Goal: Transaction & Acquisition: Purchase product/service

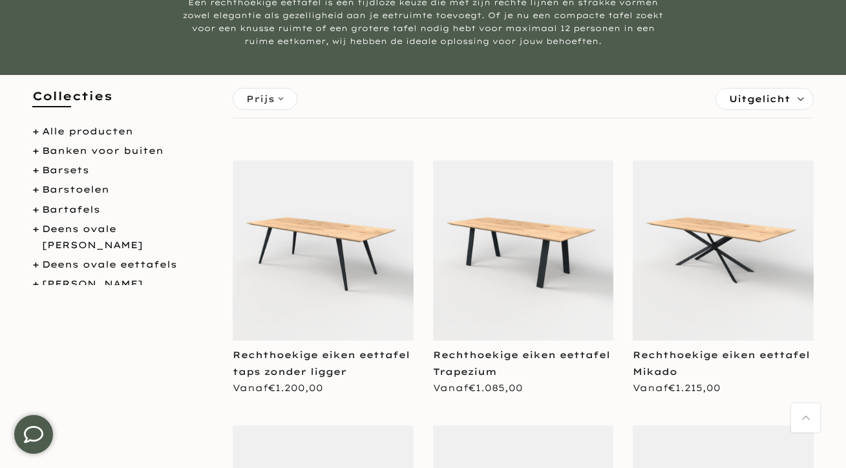
scroll to position [201, 0]
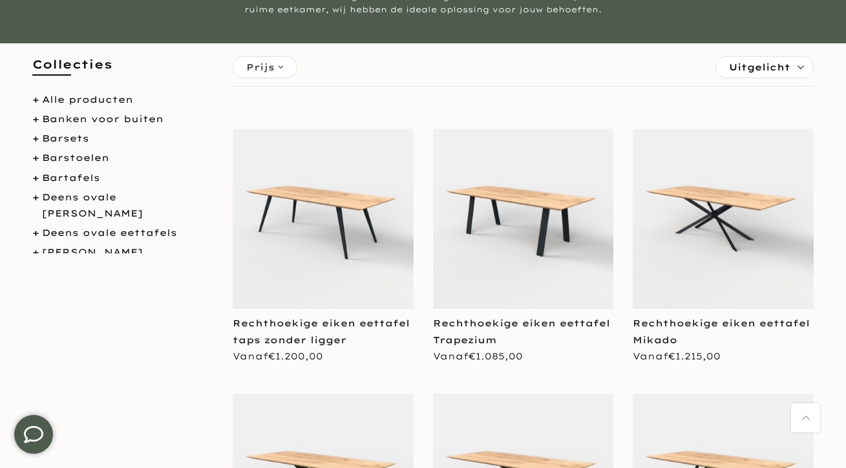
click at [327, 216] on img at bounding box center [323, 219] width 181 height 181
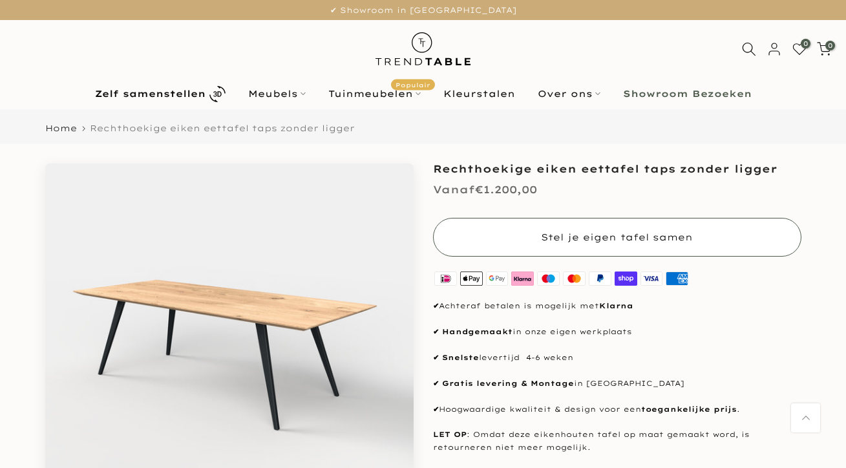
click at [579, 231] on span "Stel je eigen tafel samen" at bounding box center [617, 237] width 152 height 12
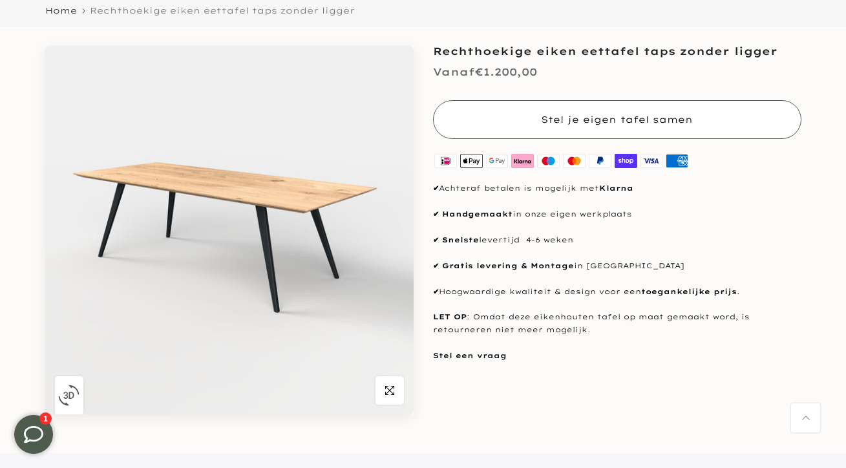
click at [579, 120] on span "Stel je eigen tafel samen" at bounding box center [617, 119] width 152 height 13
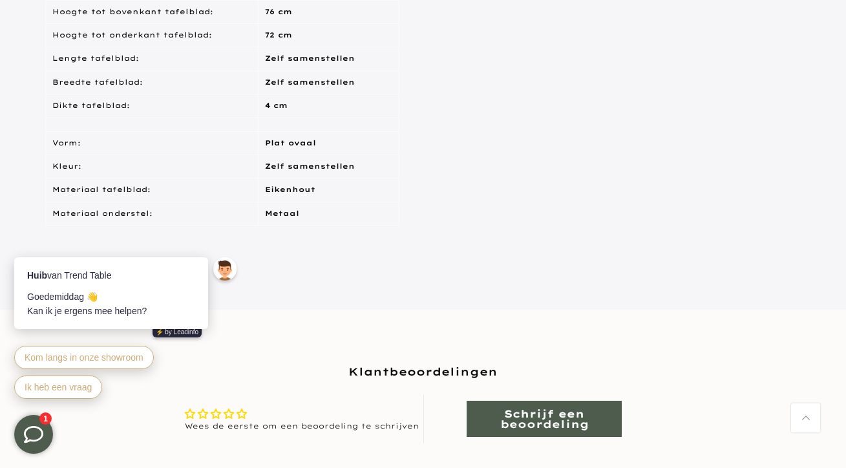
scroll to position [747, 0]
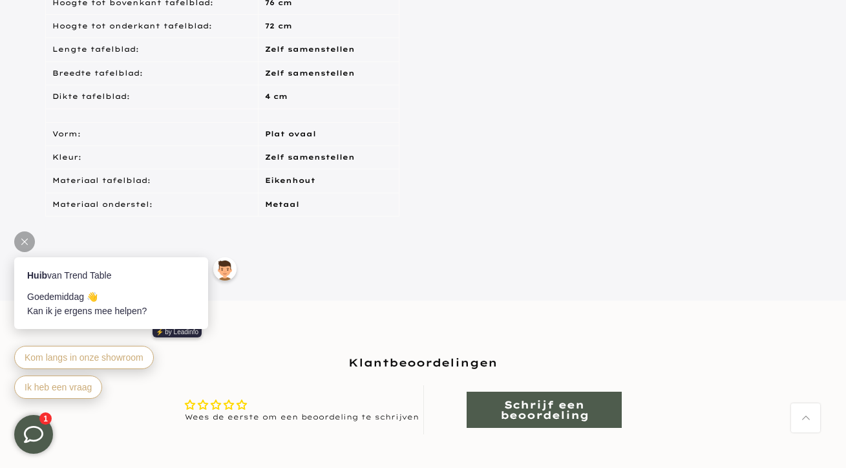
click at [130, 300] on div "[PERSON_NAME] 👋 Kan ik je ergens mee helpen?" at bounding box center [111, 304] width 168 height 29
click at [129, 316] on div "Goedemiddag 👋 Kan ik je ergens mee helpen?" at bounding box center [111, 304] width 168 height 29
click at [78, 388] on span "Ik heb een vraag" at bounding box center [58, 387] width 67 height 10
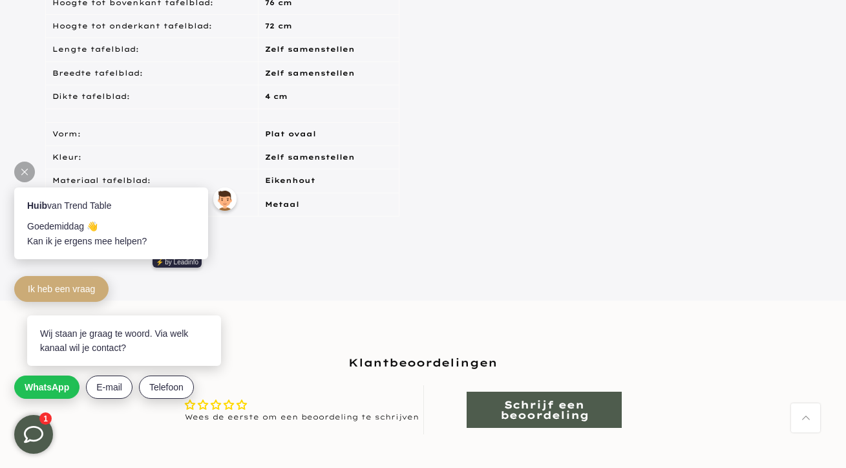
click at [126, 346] on div "Wij staan je graag te woord. Via welk kanaal wil je contact?" at bounding box center [124, 341] width 168 height 29
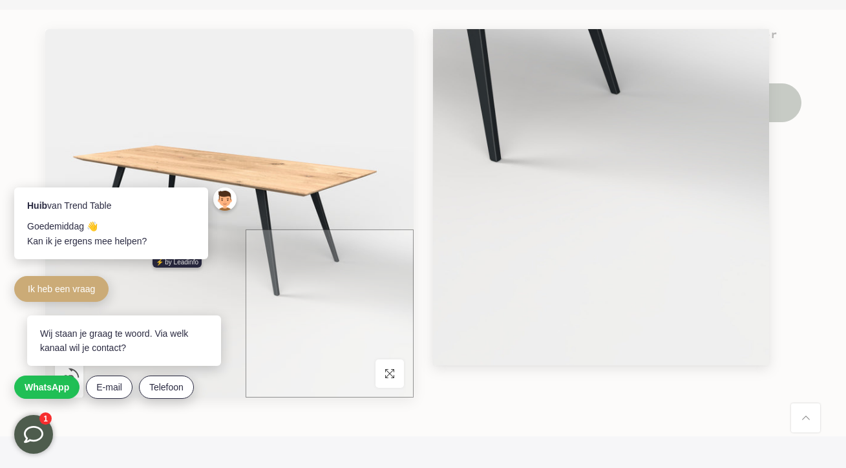
scroll to position [107, 0]
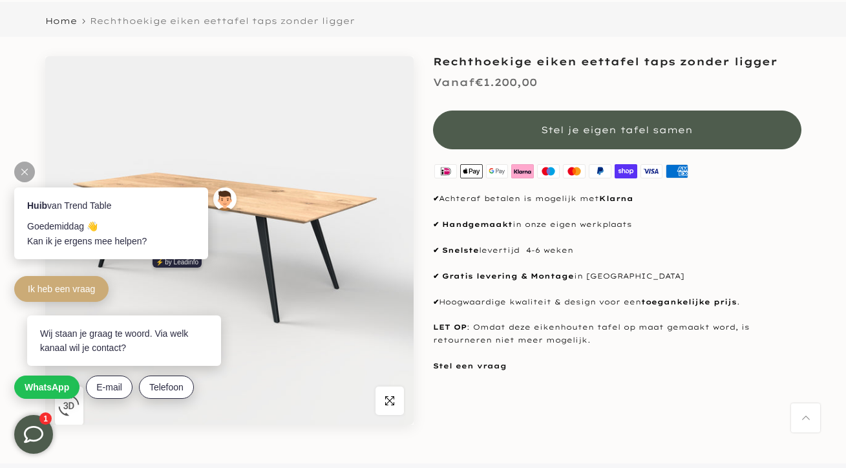
click at [28, 175] on div at bounding box center [24, 172] width 21 height 21
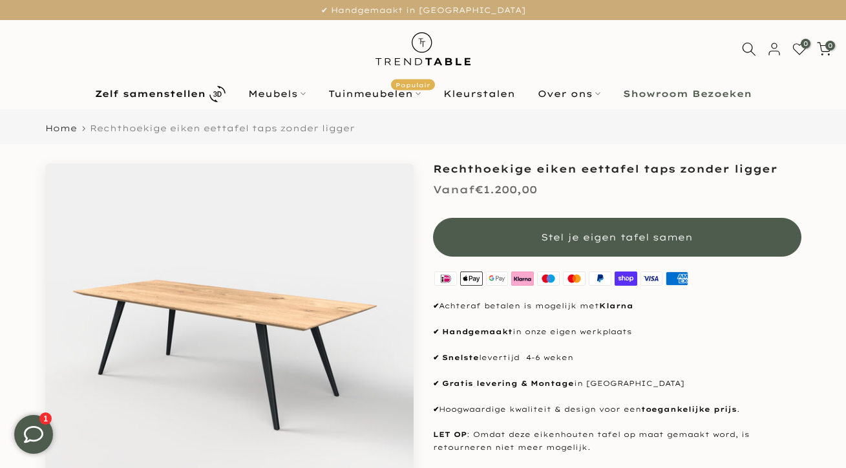
scroll to position [0, 0]
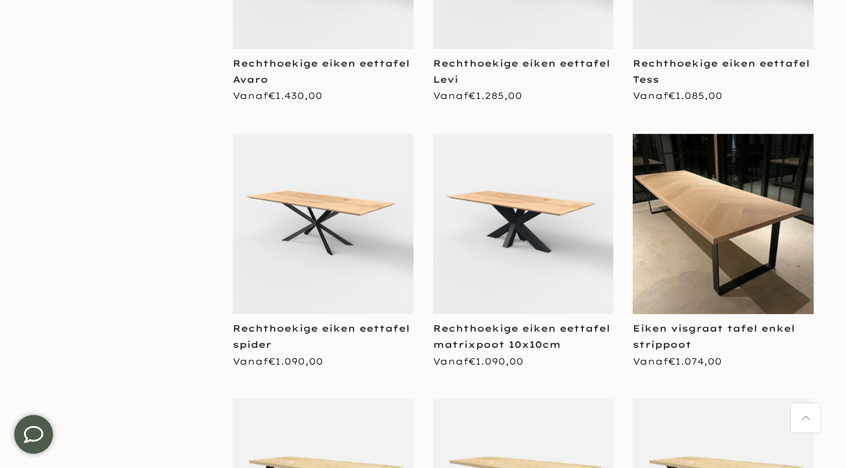
scroll to position [1011, 0]
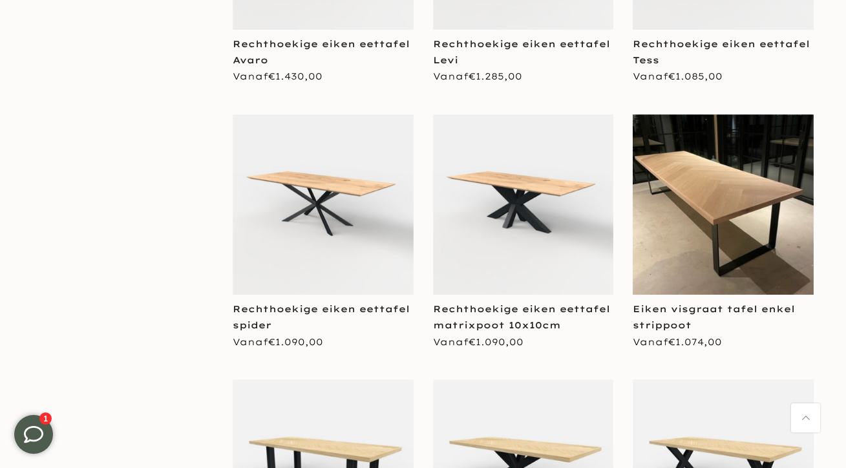
click at [675, 315] on div "Eiken visgraat tafel enkel strippoot" at bounding box center [723, 317] width 181 height 32
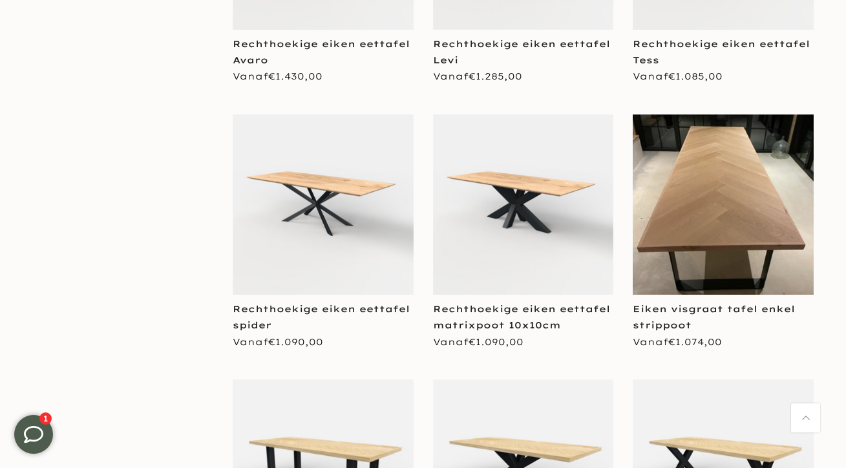
click at [738, 213] on img at bounding box center [723, 204] width 181 height 181
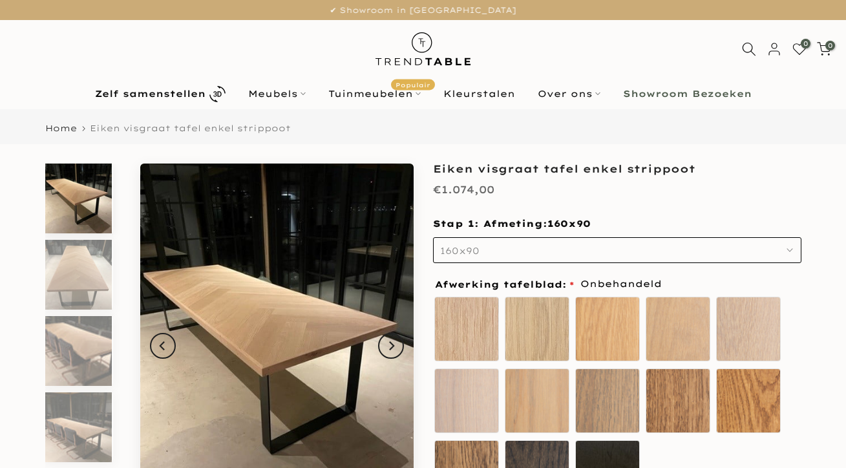
click at [792, 252] on icon "button" at bounding box center [790, 250] width 6 height 6
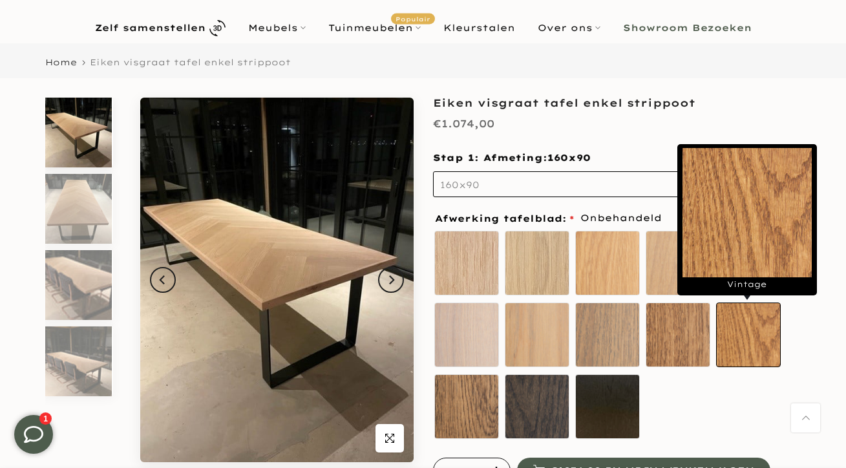
scroll to position [69, 0]
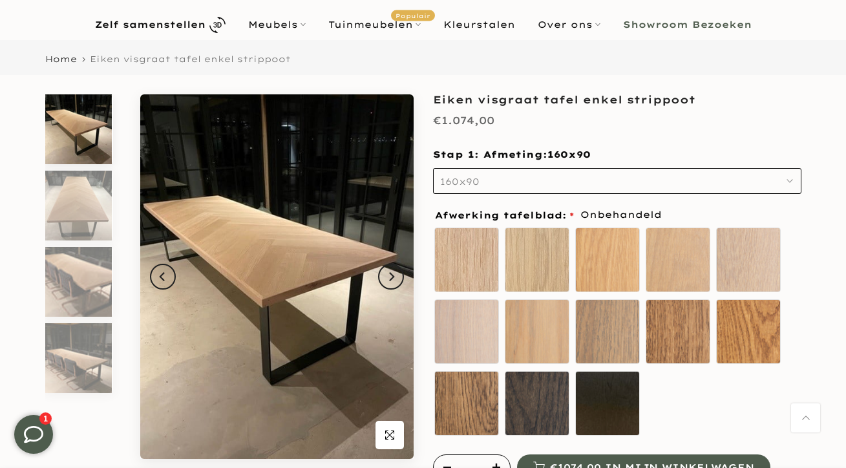
click at [614, 190] on button "160x90" at bounding box center [617, 181] width 369 height 26
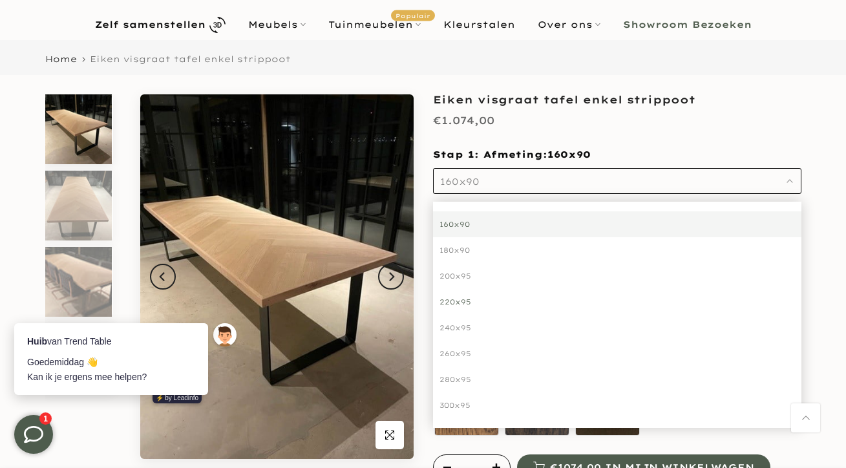
scroll to position [0, 0]
click at [460, 306] on div "220x95" at bounding box center [617, 302] width 369 height 26
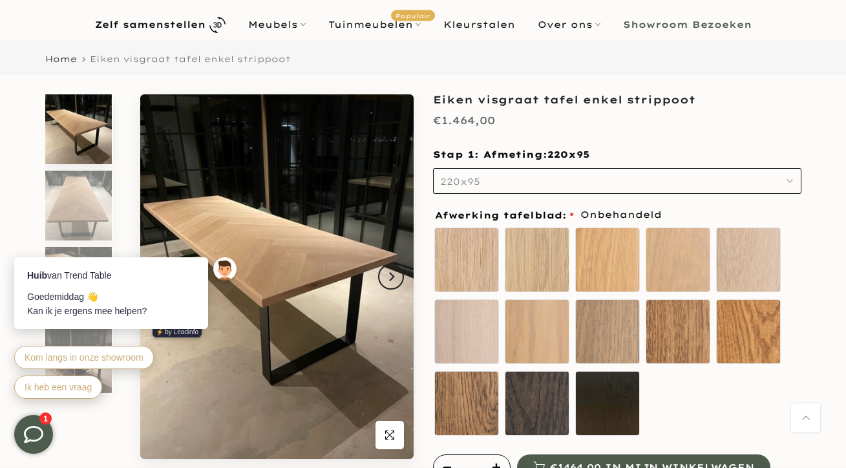
click at [793, 125] on div "€1.464,00" at bounding box center [617, 123] width 369 height 25
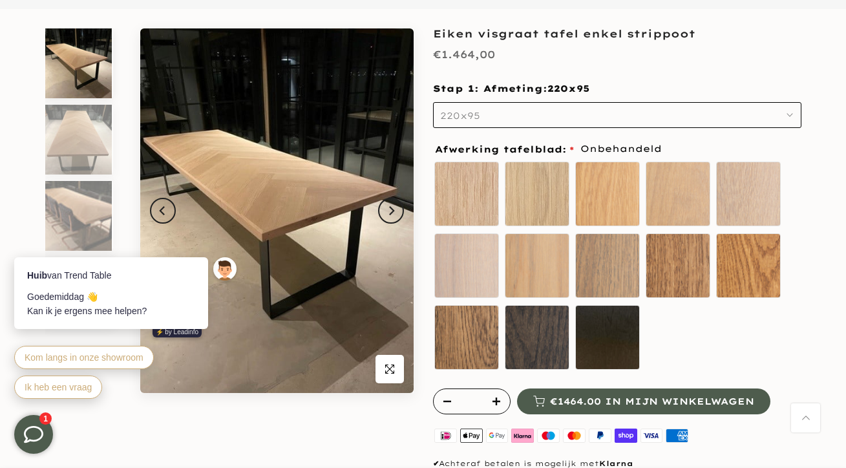
scroll to position [136, 0]
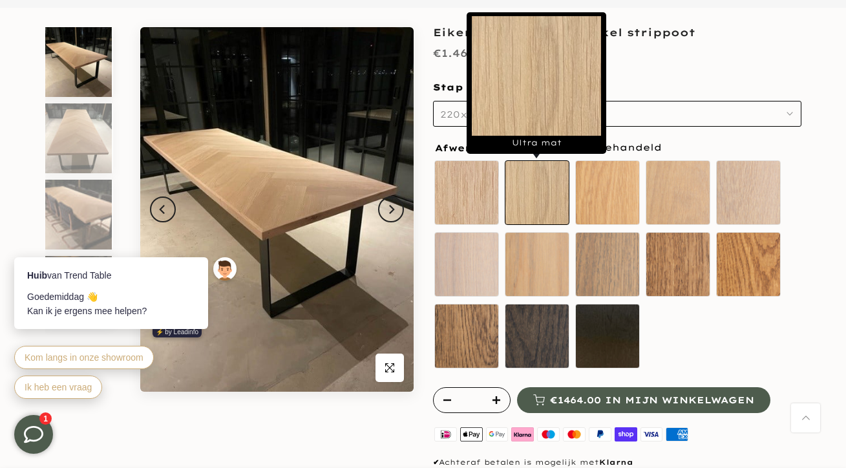
click at [522, 211] on label "Ultra mat" at bounding box center [537, 192] width 65 height 65
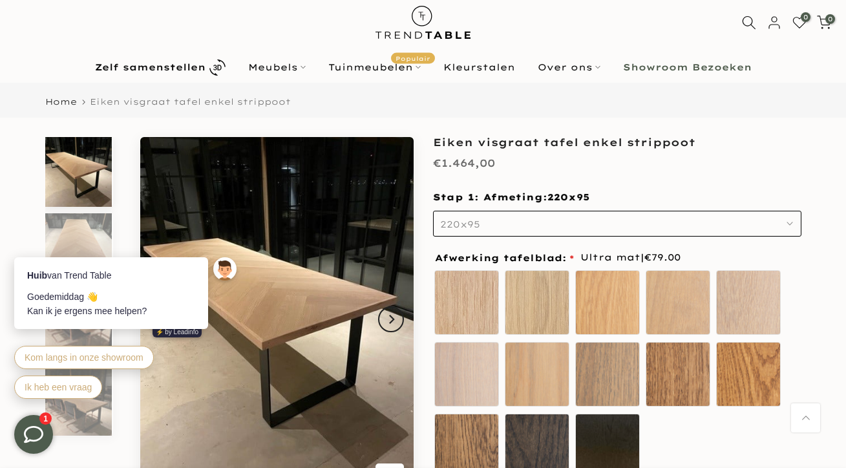
scroll to position [25, 0]
